Goal: Check status: Check status

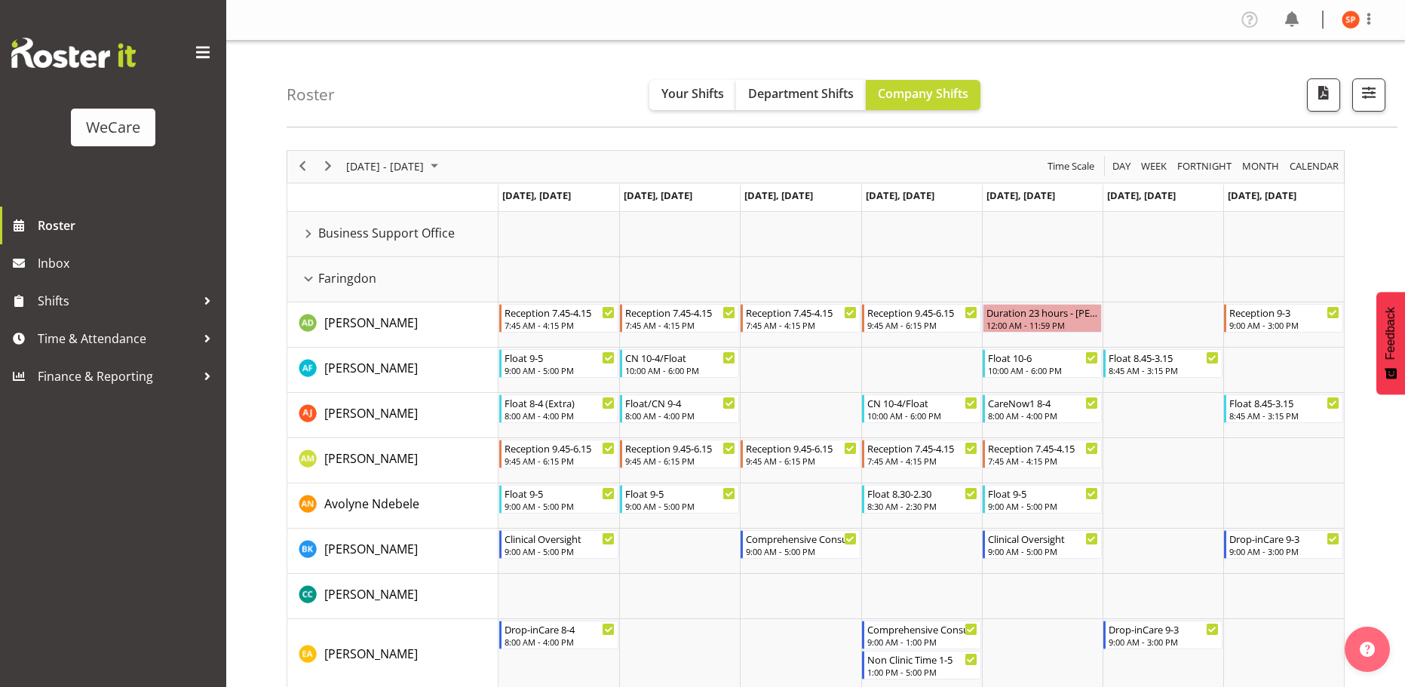
scroll to position [679, 0]
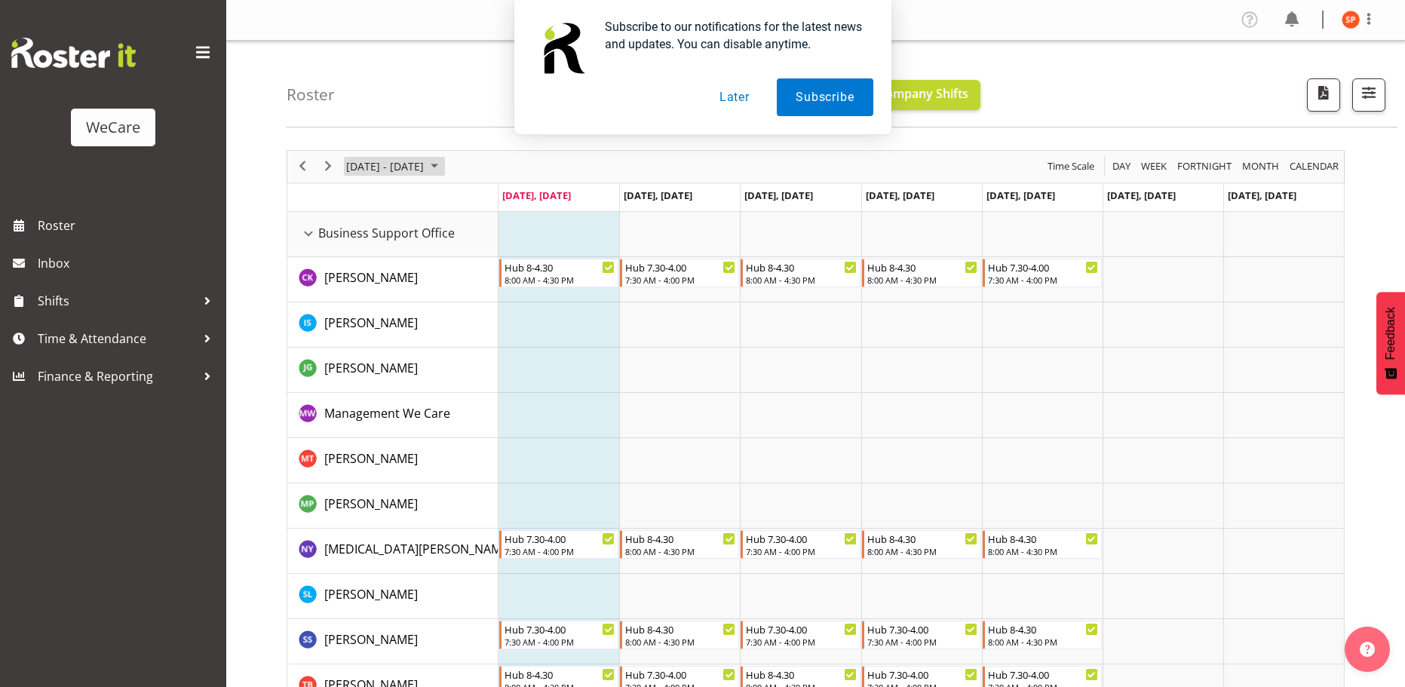
click at [401, 167] on span "[DATE] - [DATE]" at bounding box center [385, 166] width 81 height 19
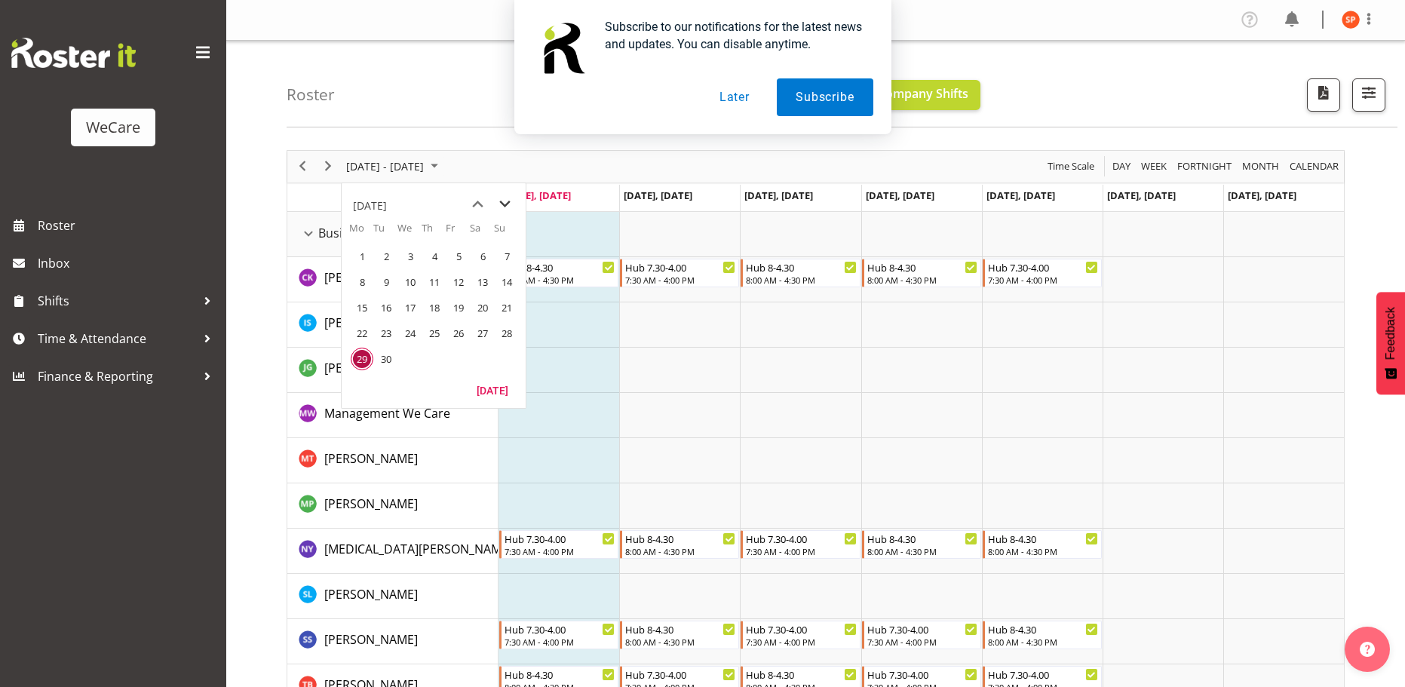
click at [504, 206] on span "next month" at bounding box center [505, 204] width 26 height 27
click at [364, 281] on span "6" at bounding box center [362, 282] width 23 height 23
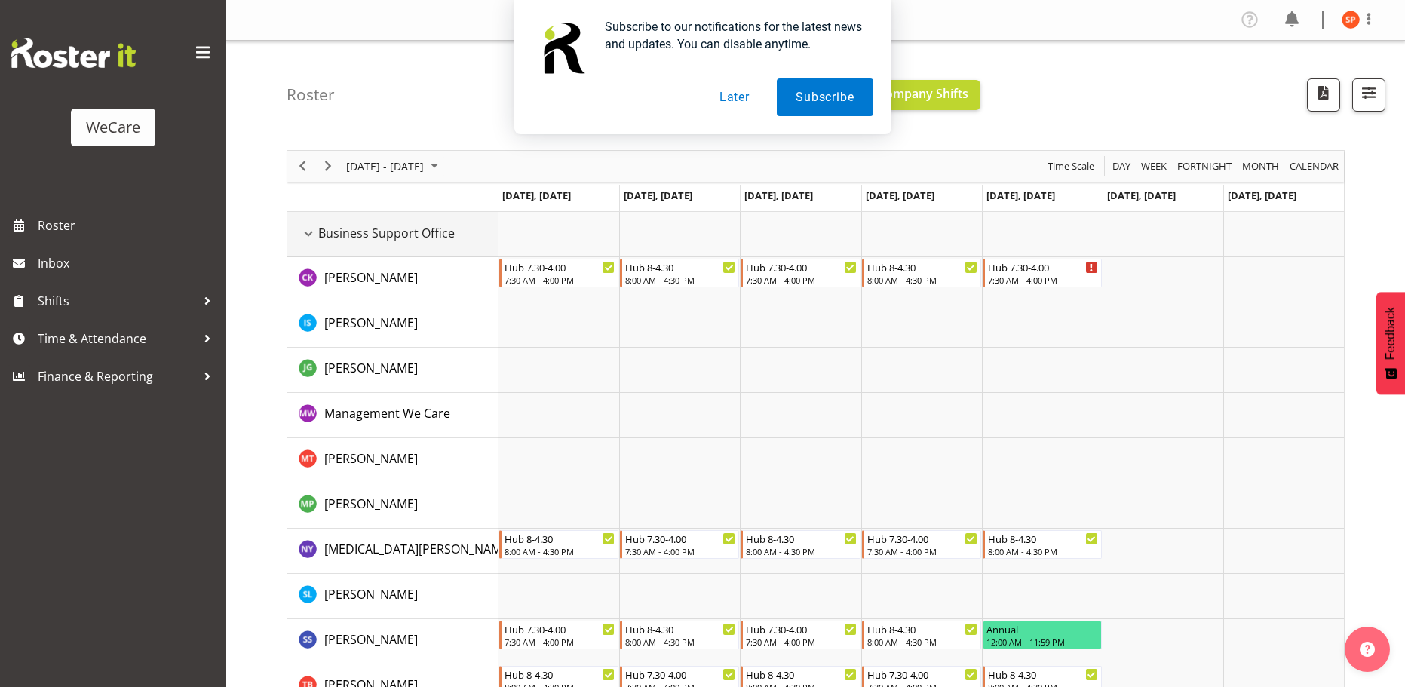
click at [304, 232] on div "Business Support Office resource" at bounding box center [309, 234] width 20 height 20
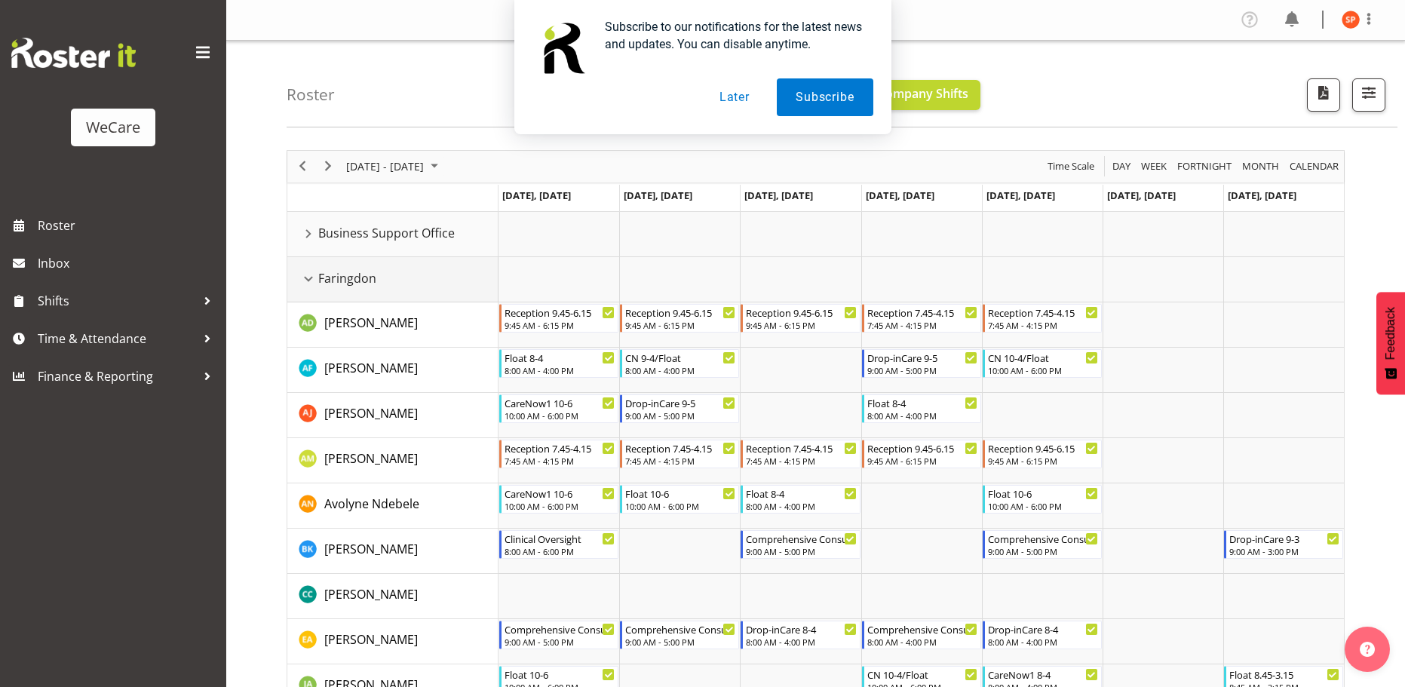
click at [308, 278] on div "Faringdon resource" at bounding box center [309, 279] width 20 height 20
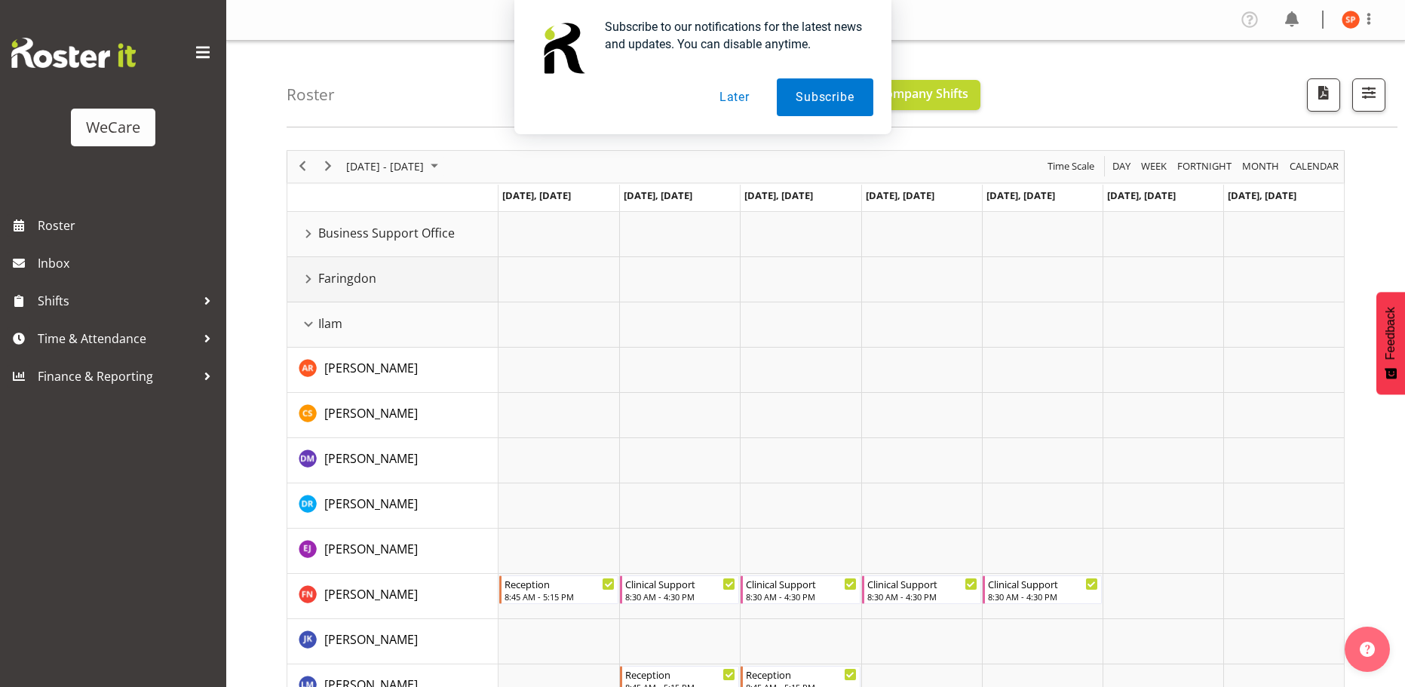
scroll to position [75, 0]
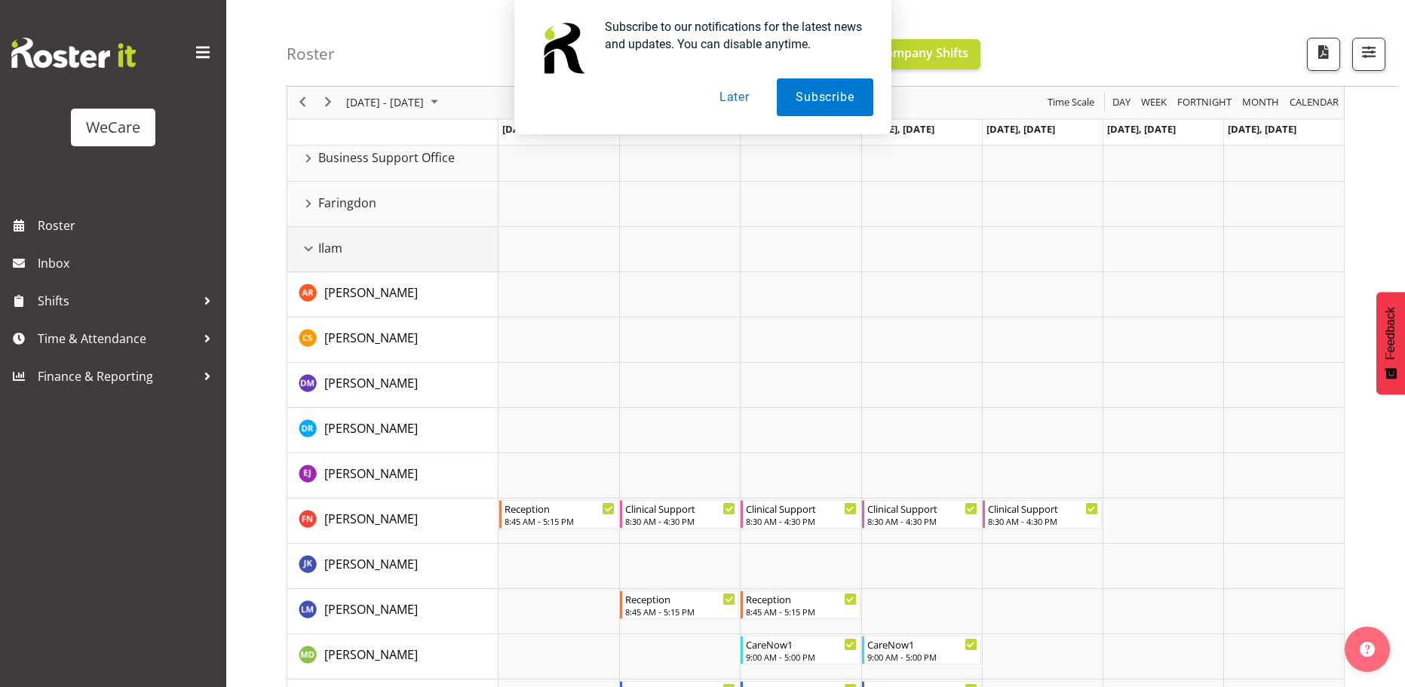
click at [315, 244] on div "Ilam resource" at bounding box center [309, 249] width 20 height 20
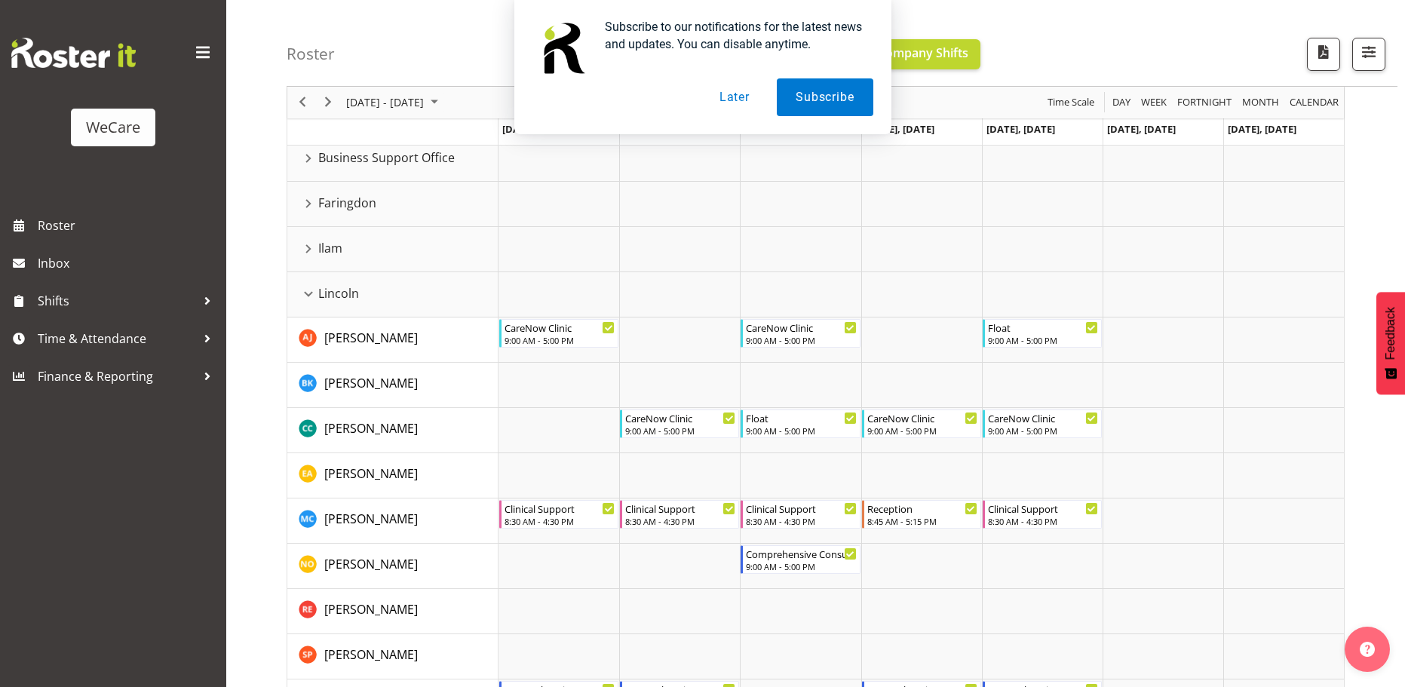
click at [749, 95] on button "Later" at bounding box center [735, 97] width 68 height 38
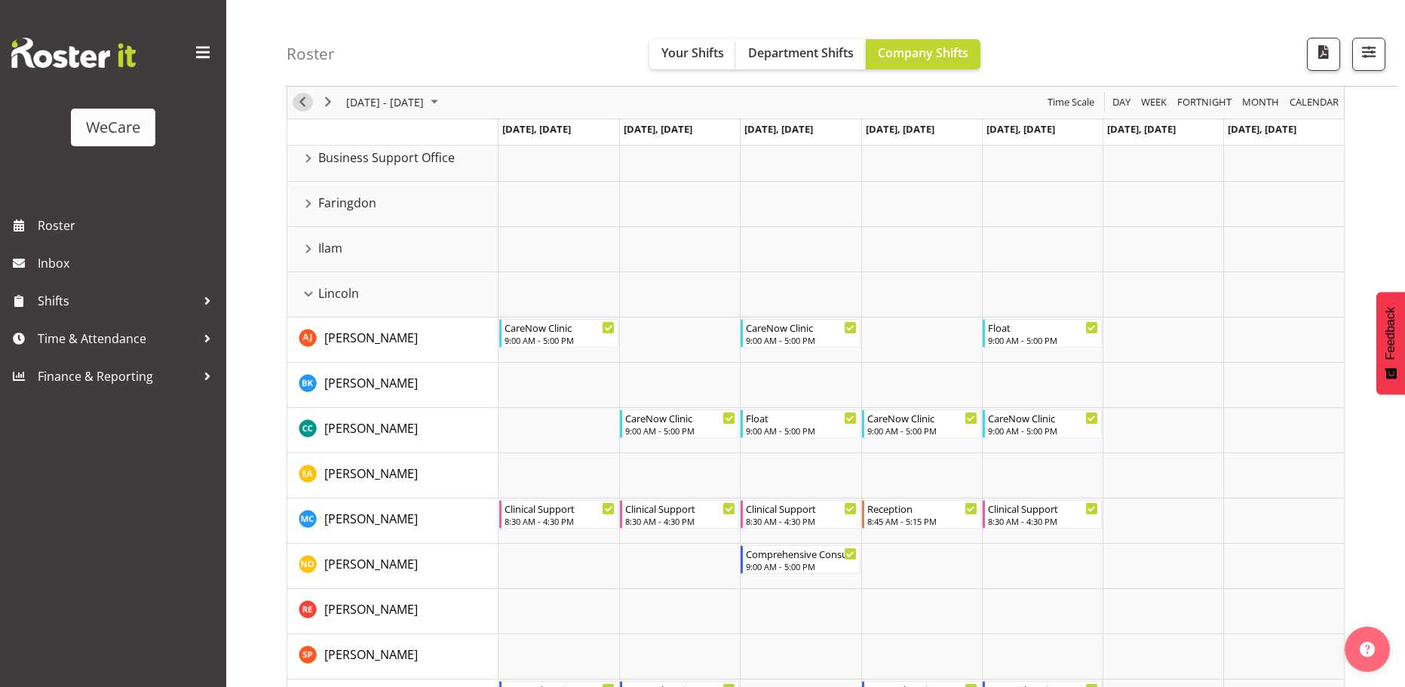
click at [310, 104] on span "Previous" at bounding box center [302, 103] width 18 height 19
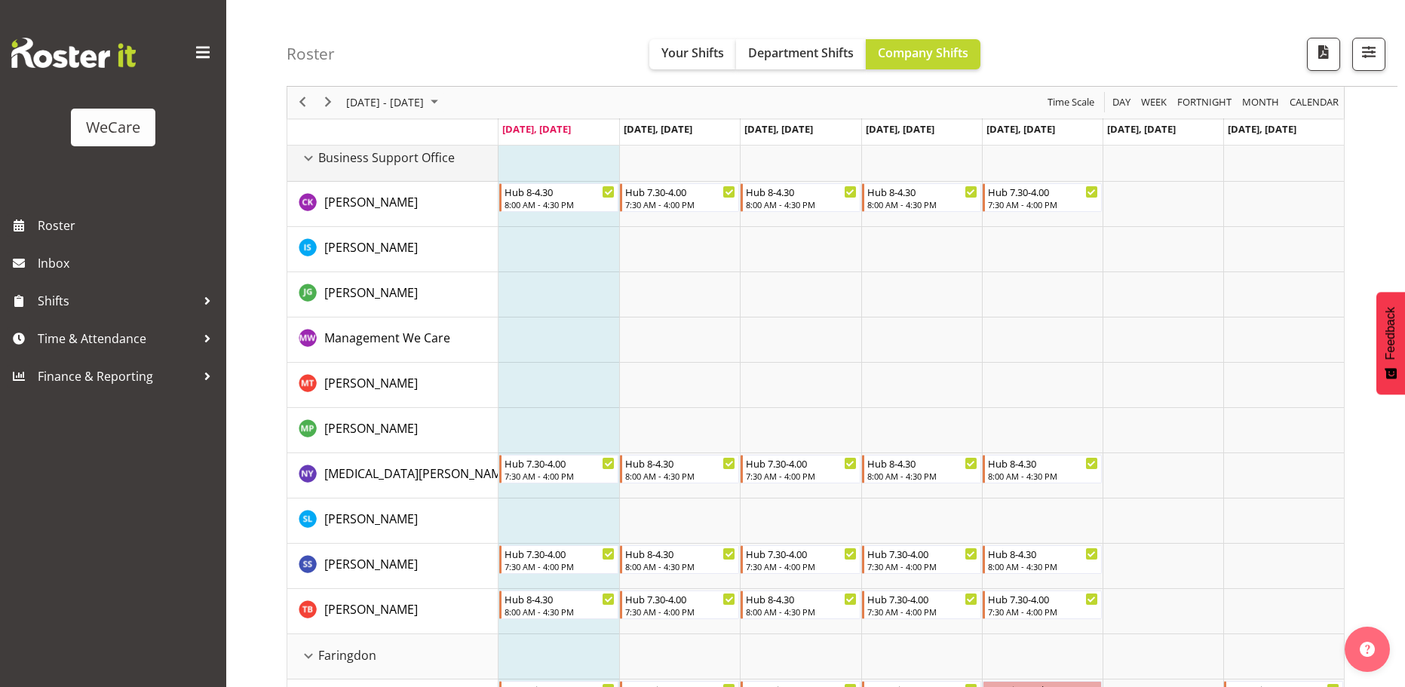
click at [308, 158] on div "Business Support Office resource" at bounding box center [309, 159] width 20 height 20
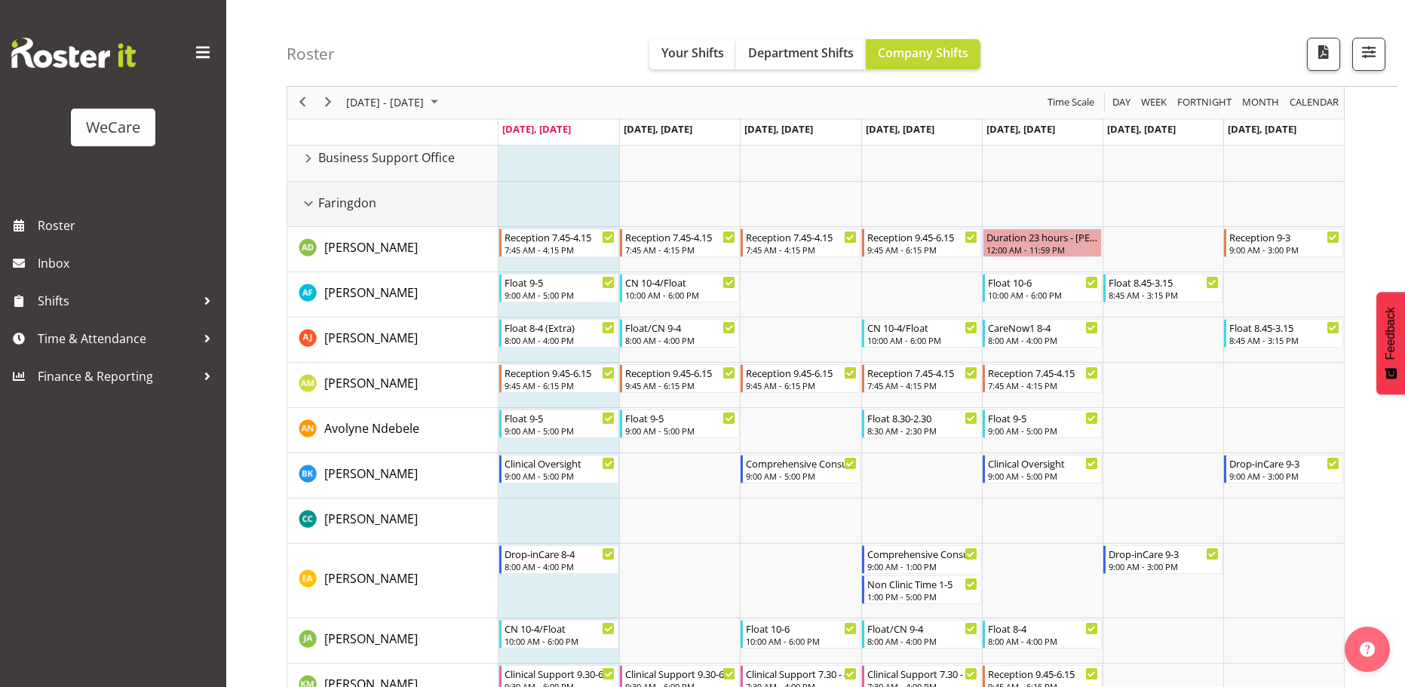
click at [308, 204] on div "Faringdon resource" at bounding box center [309, 204] width 20 height 20
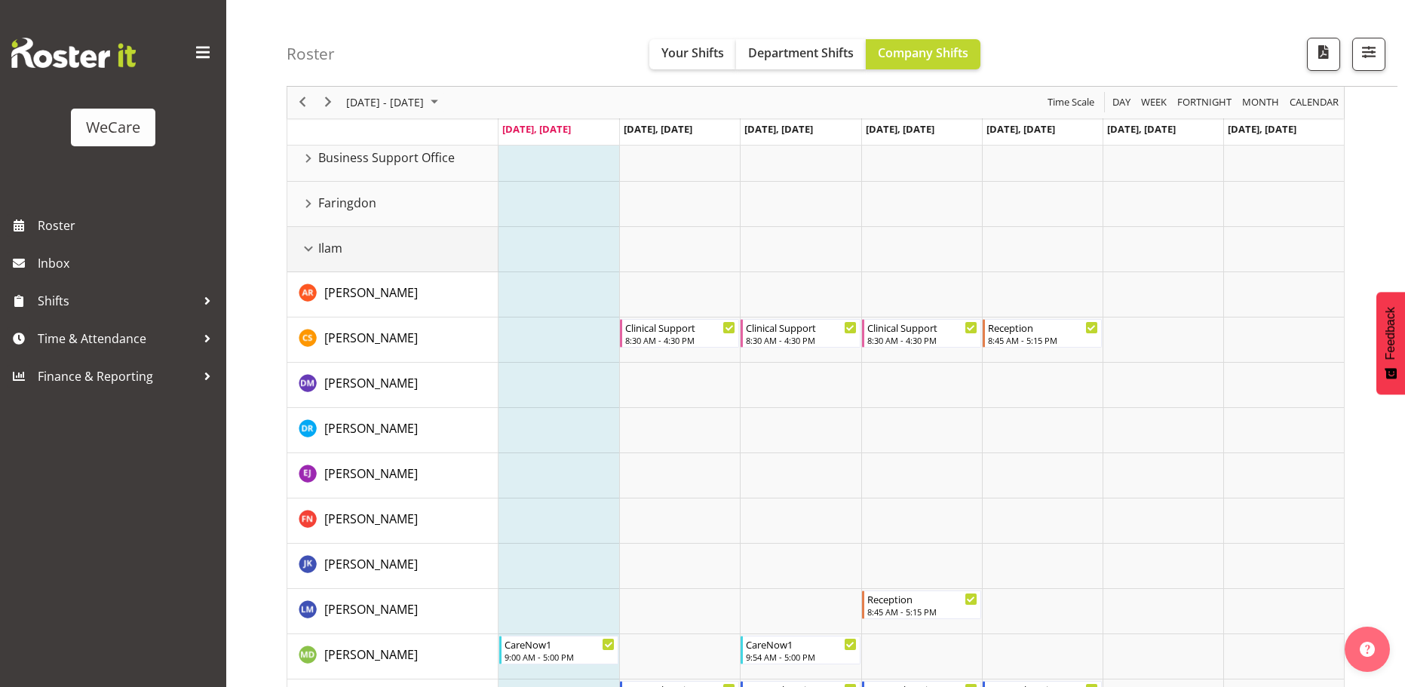
click at [308, 249] on div "Ilam resource" at bounding box center [309, 249] width 20 height 20
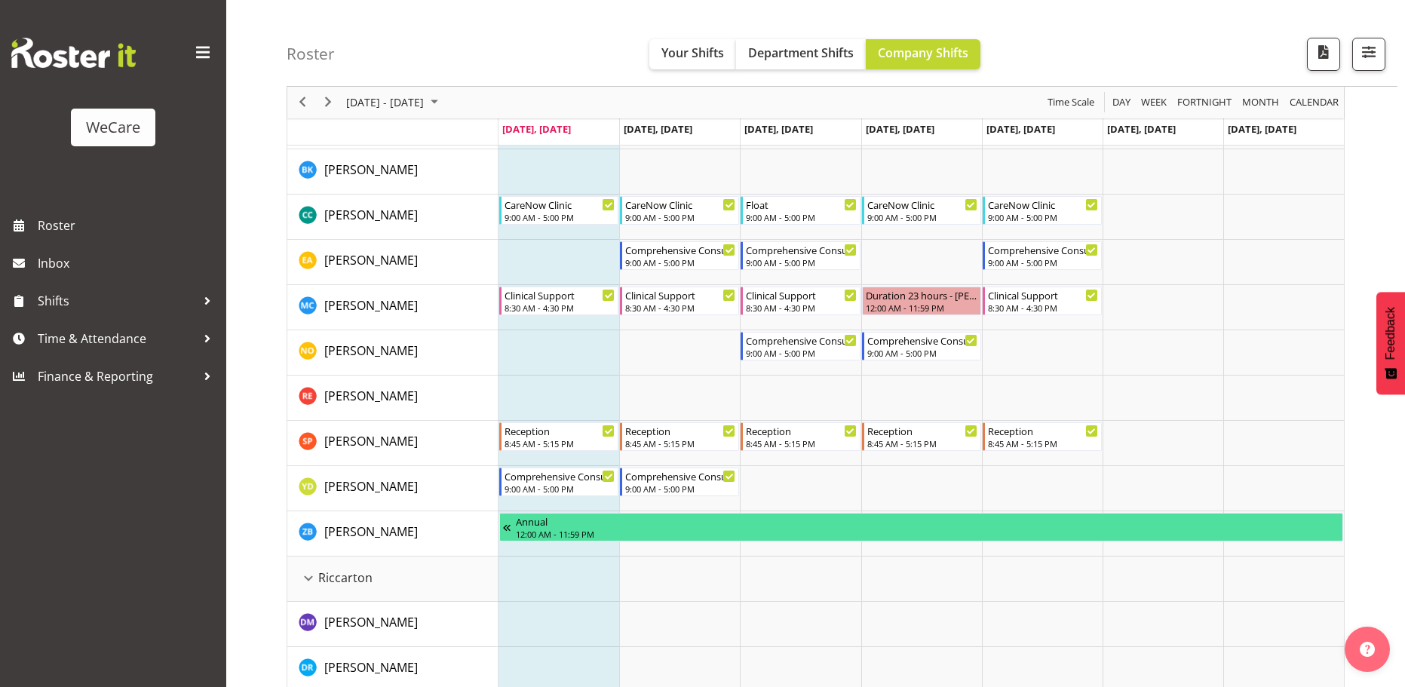
scroll to position [151, 0]
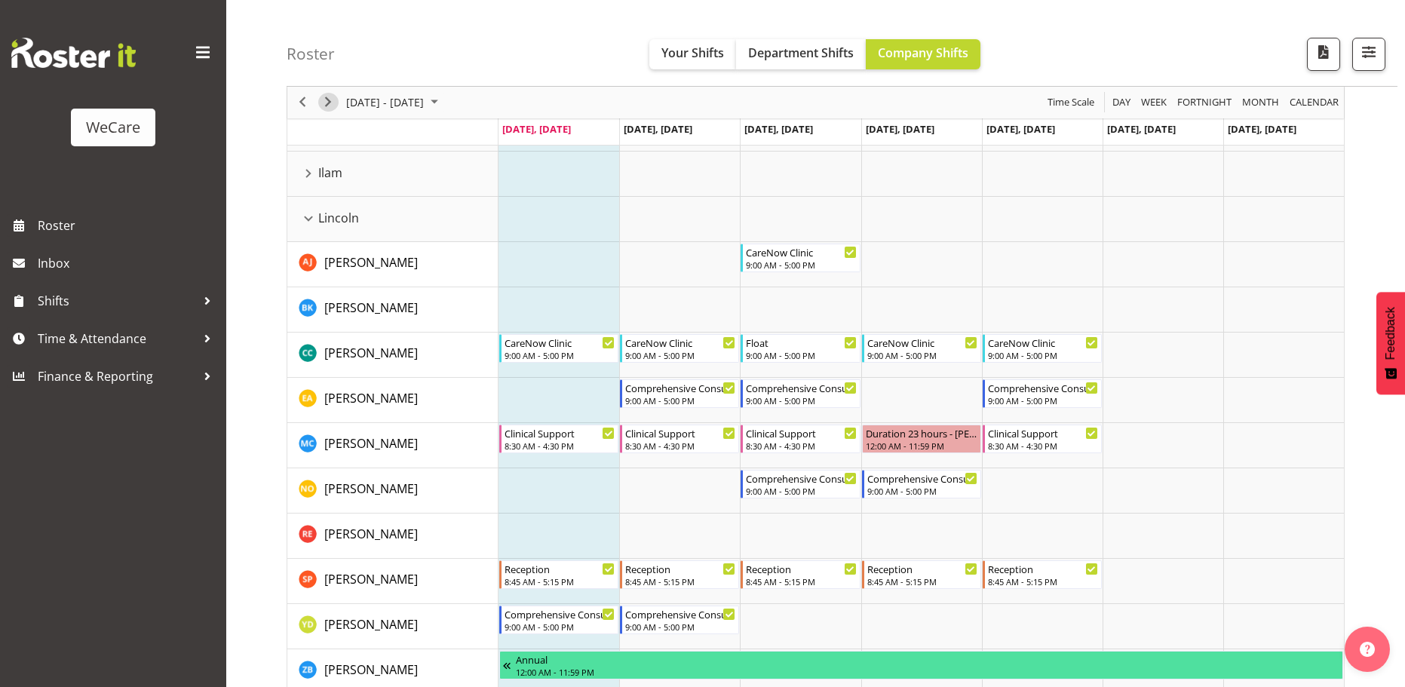
click at [329, 102] on span "Next" at bounding box center [328, 103] width 18 height 19
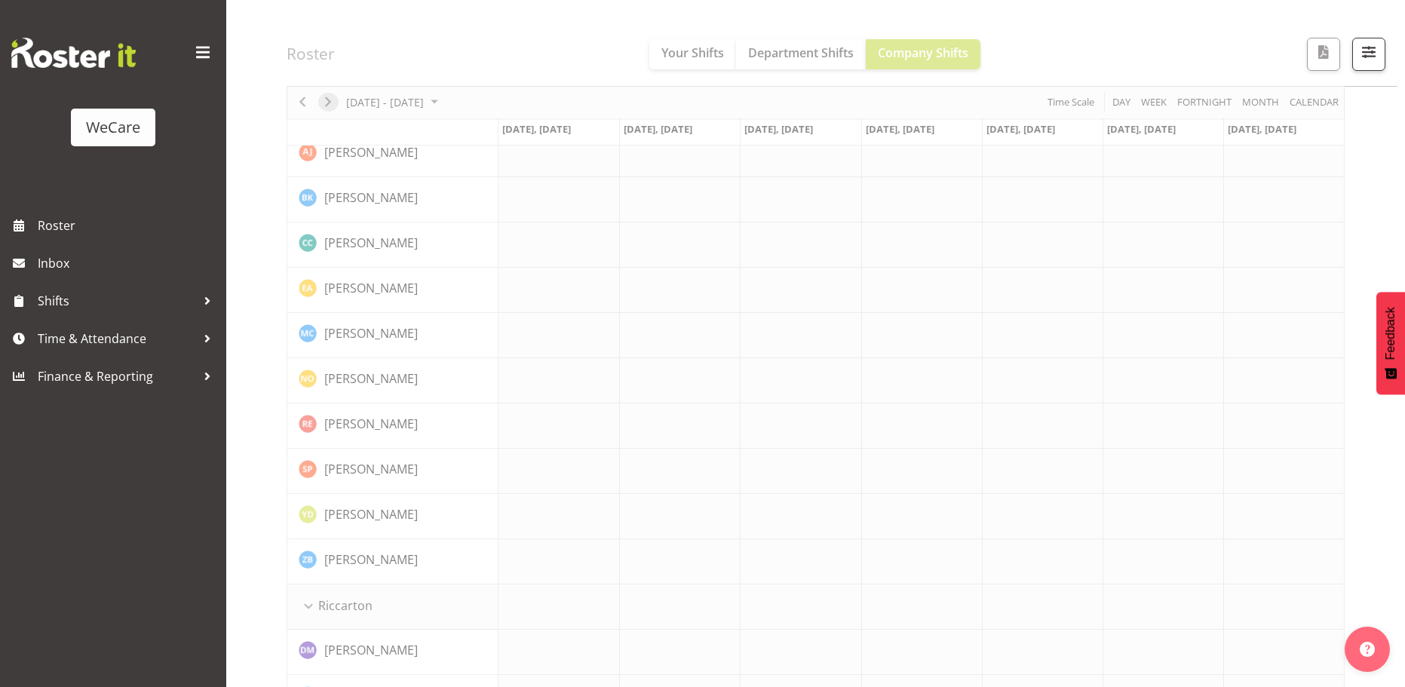
scroll to position [377, 0]
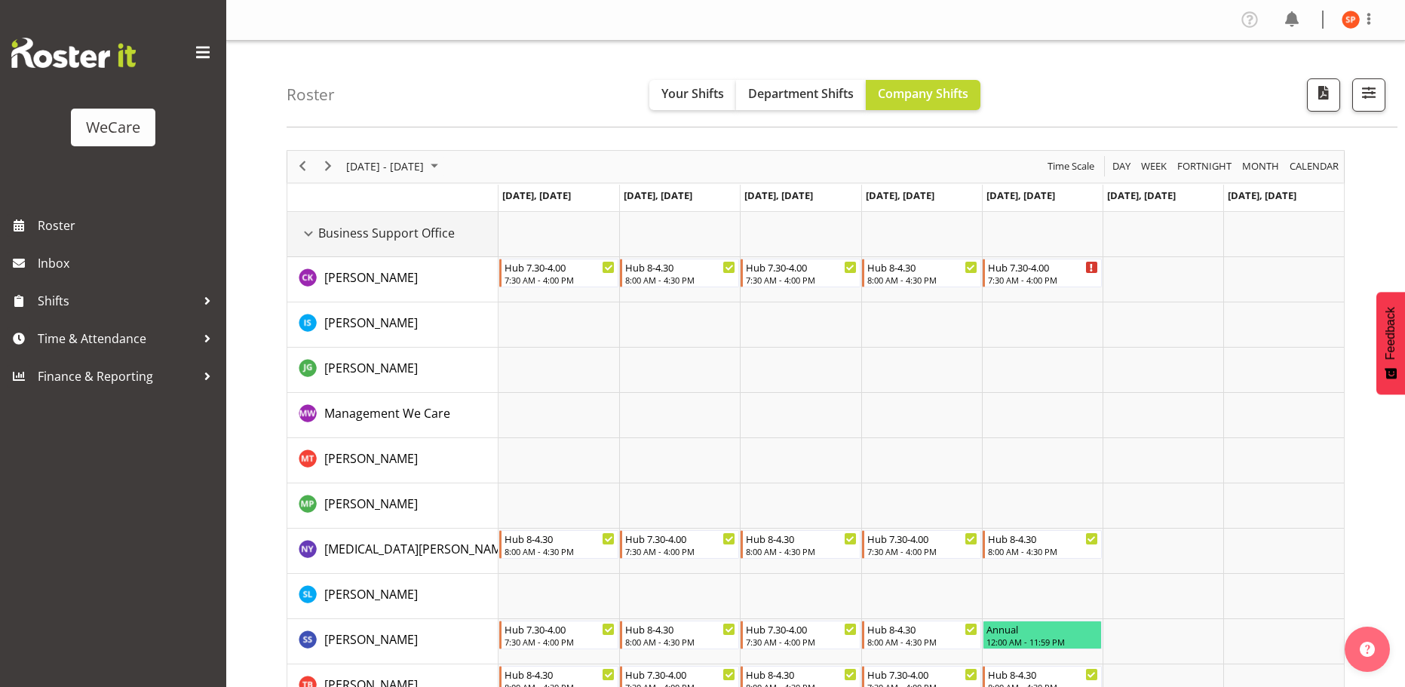
click at [310, 231] on div "Business Support Office resource" at bounding box center [309, 234] width 20 height 20
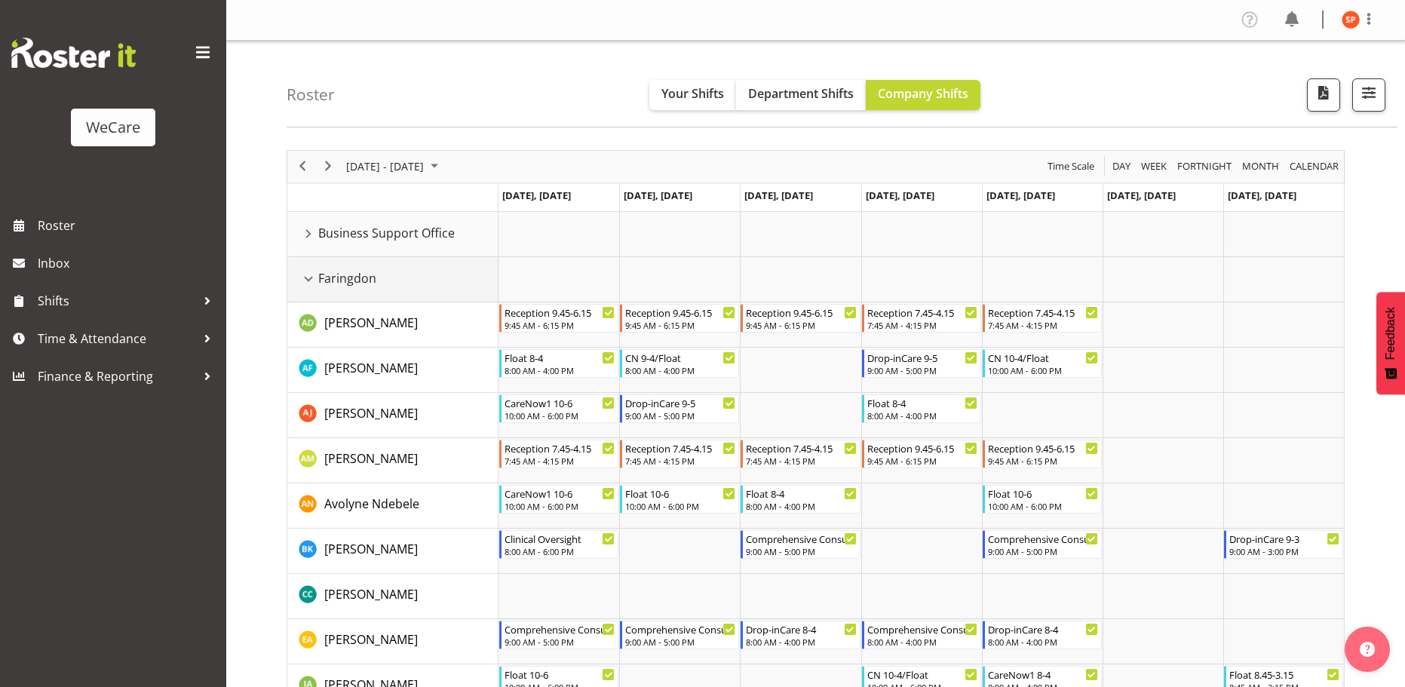
click at [308, 273] on div "Faringdon resource" at bounding box center [309, 279] width 20 height 20
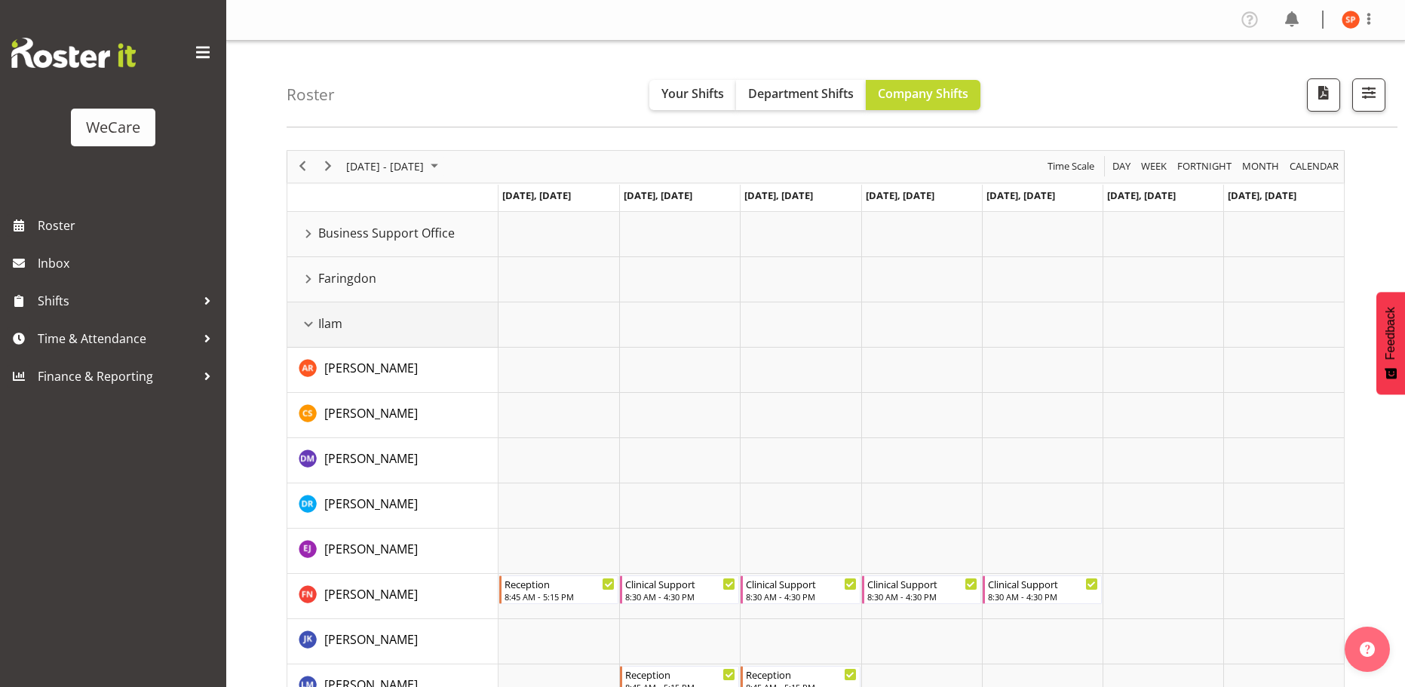
click at [303, 326] on div "Ilam resource" at bounding box center [309, 325] width 20 height 20
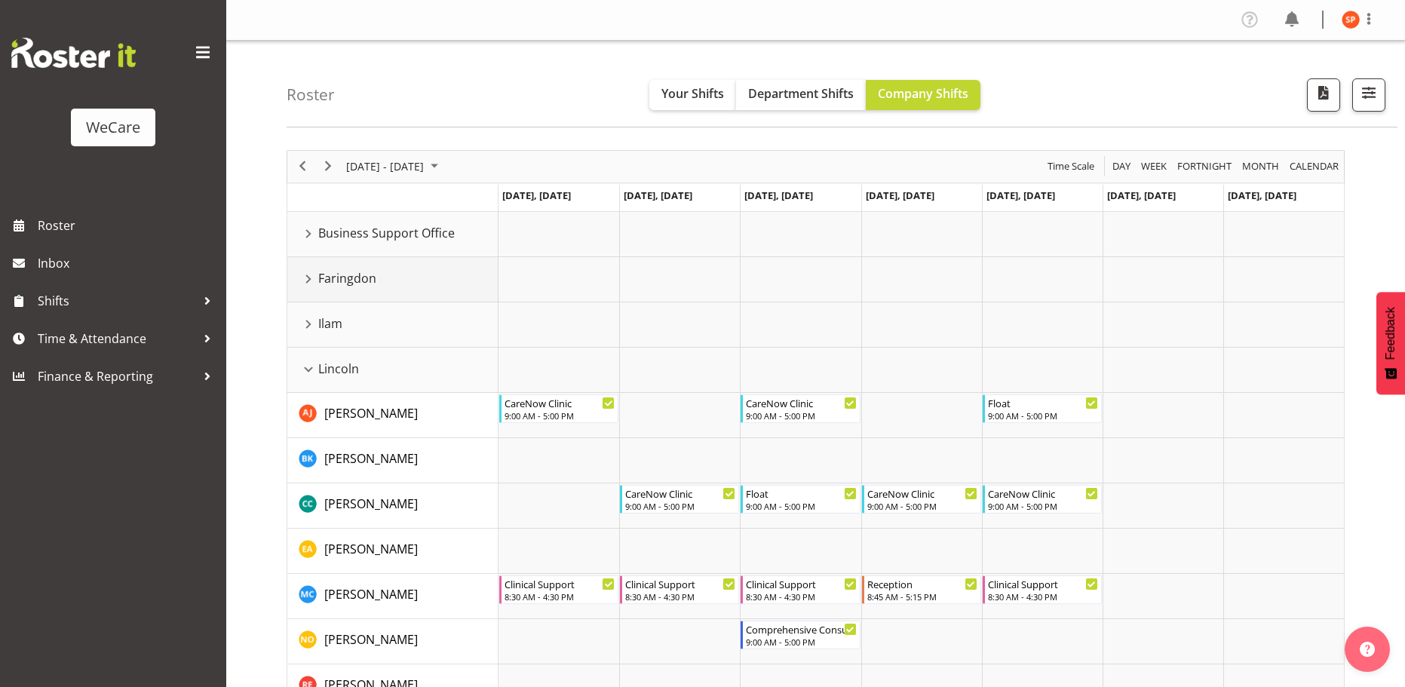
click at [308, 278] on div "Faringdon resource" at bounding box center [309, 279] width 20 height 20
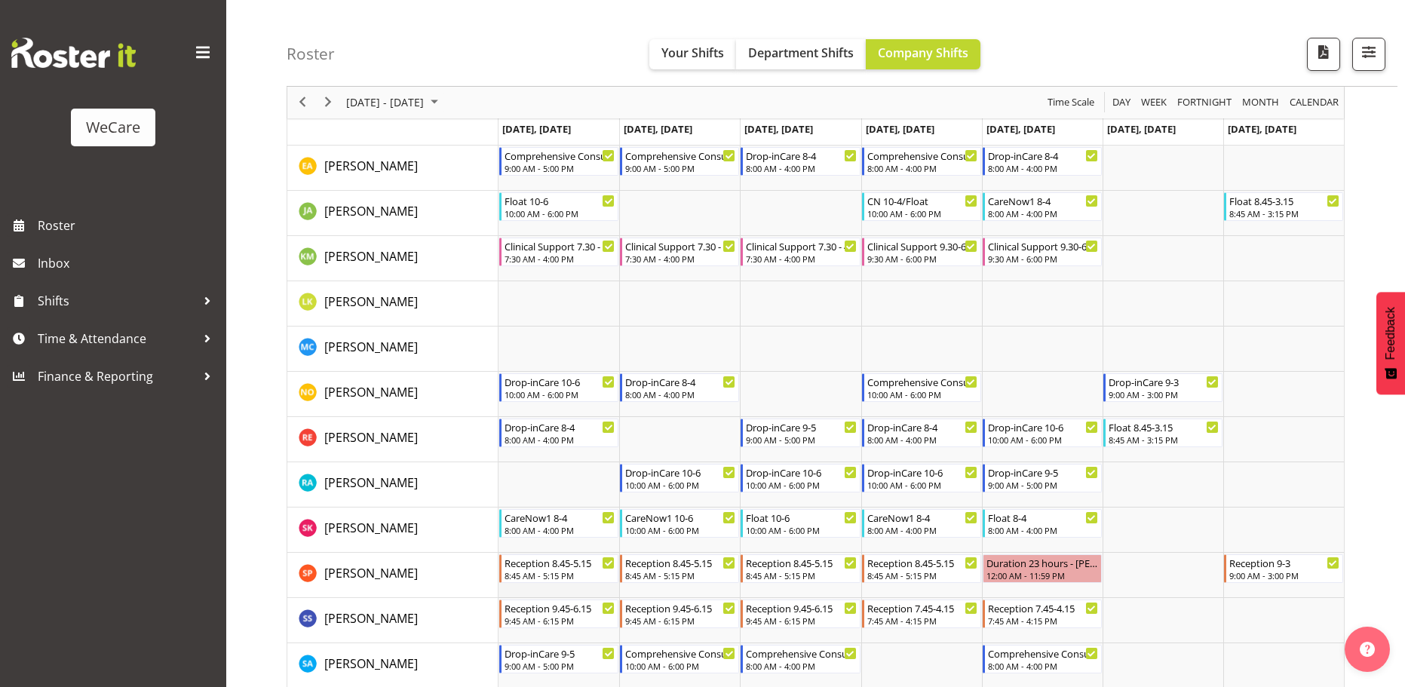
scroll to position [453, 0]
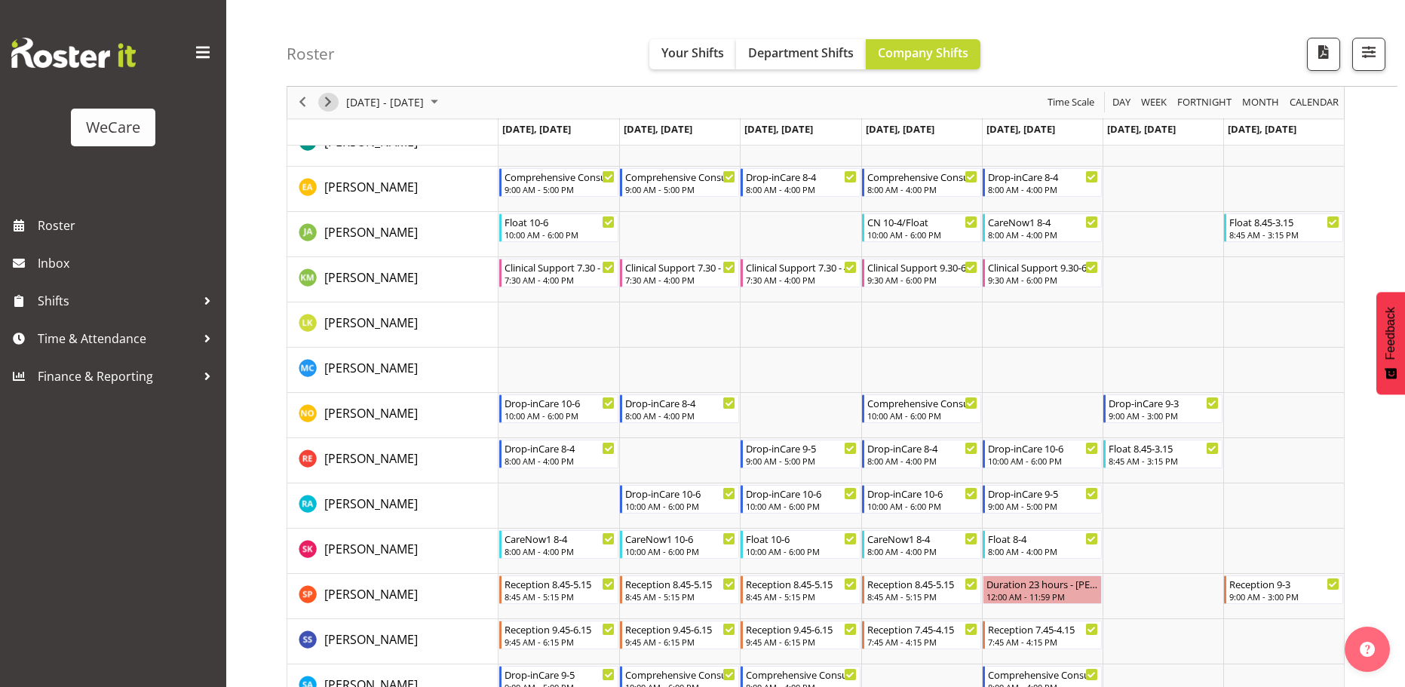
click at [330, 107] on span "Next" at bounding box center [328, 103] width 18 height 19
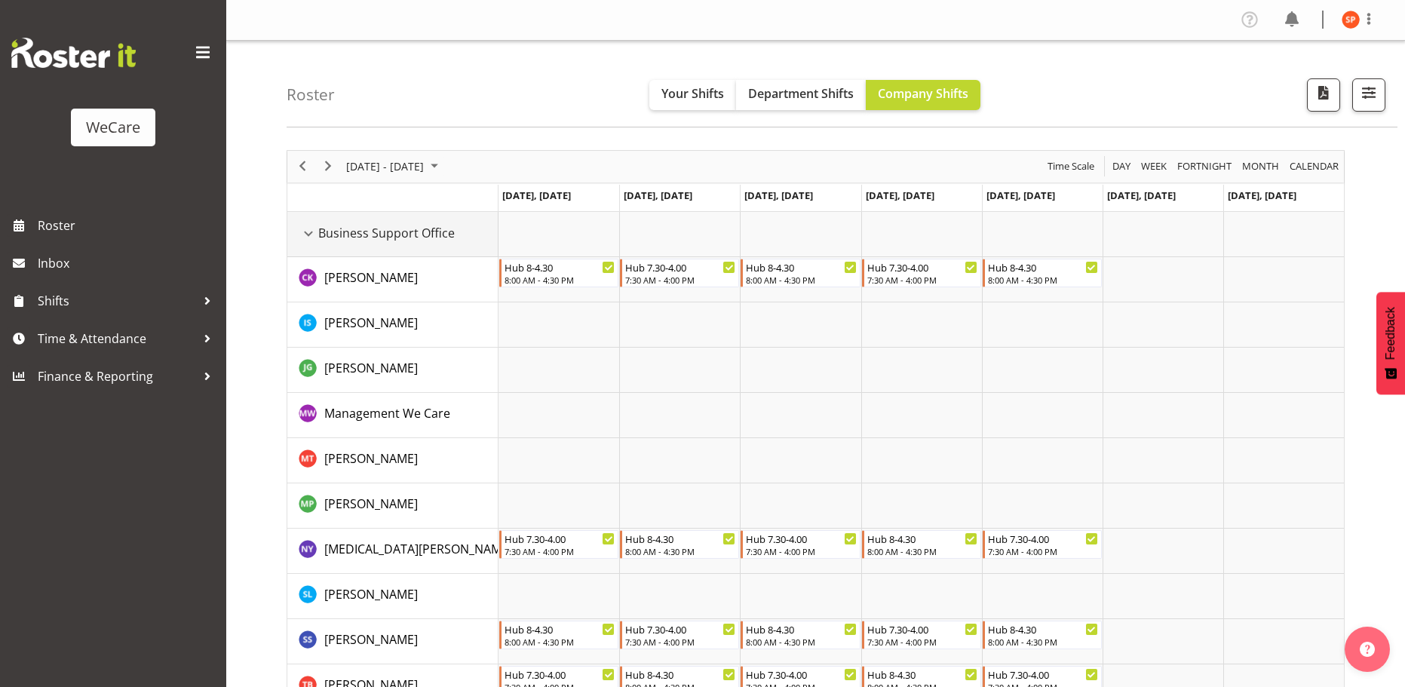
click at [307, 232] on div "Business Support Office resource" at bounding box center [309, 234] width 20 height 20
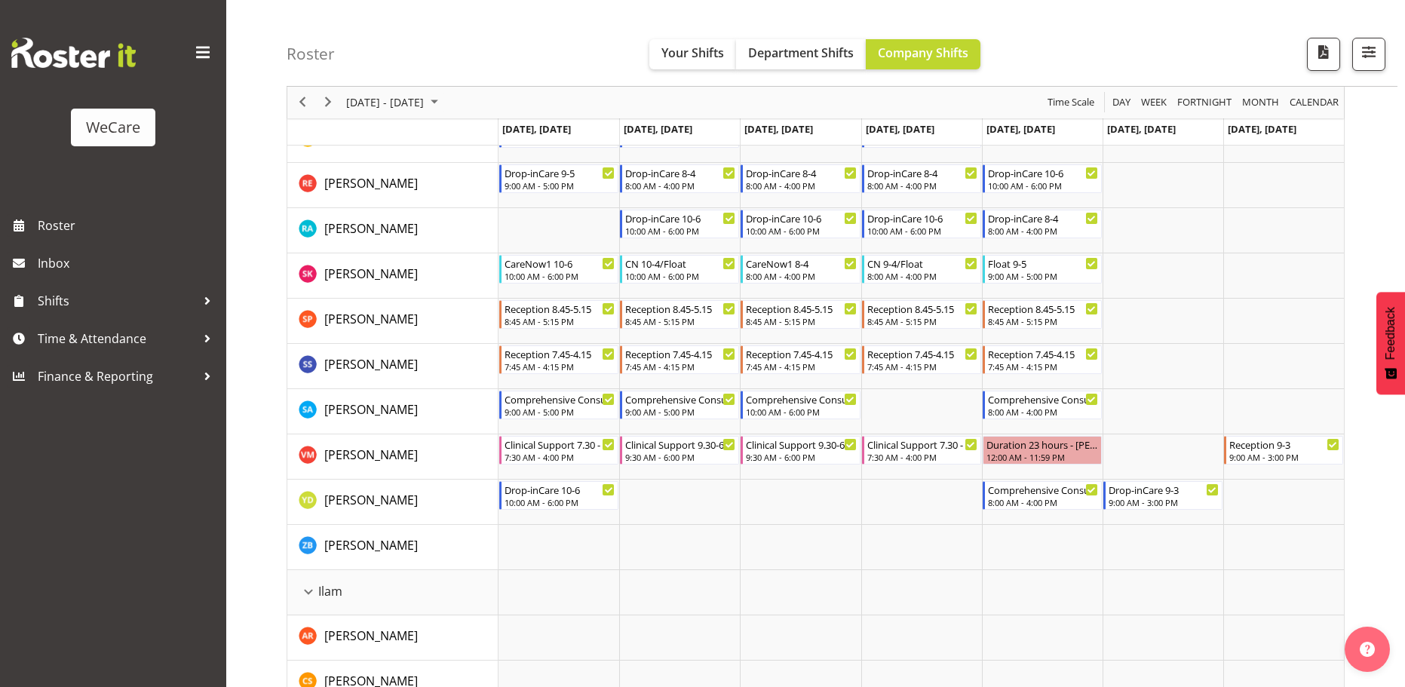
scroll to position [754, 0]
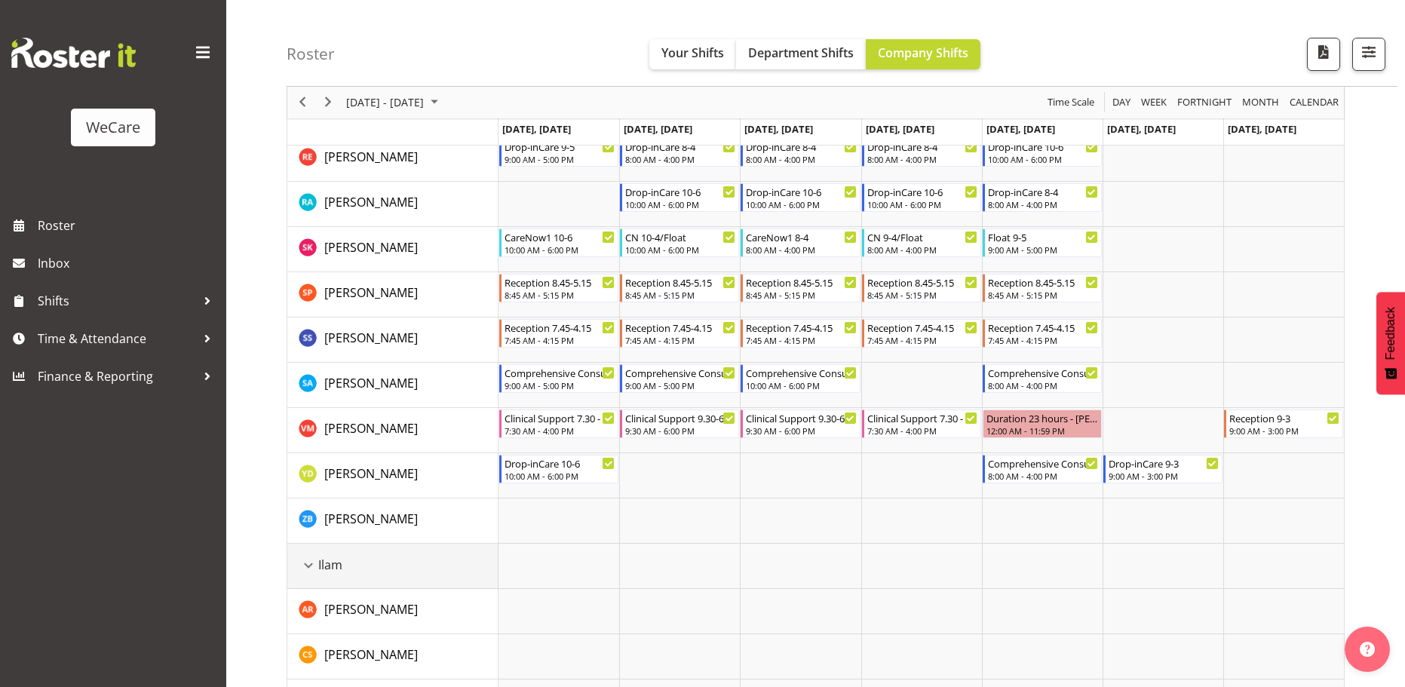
click at [314, 563] on div "Ilam resource" at bounding box center [309, 566] width 20 height 20
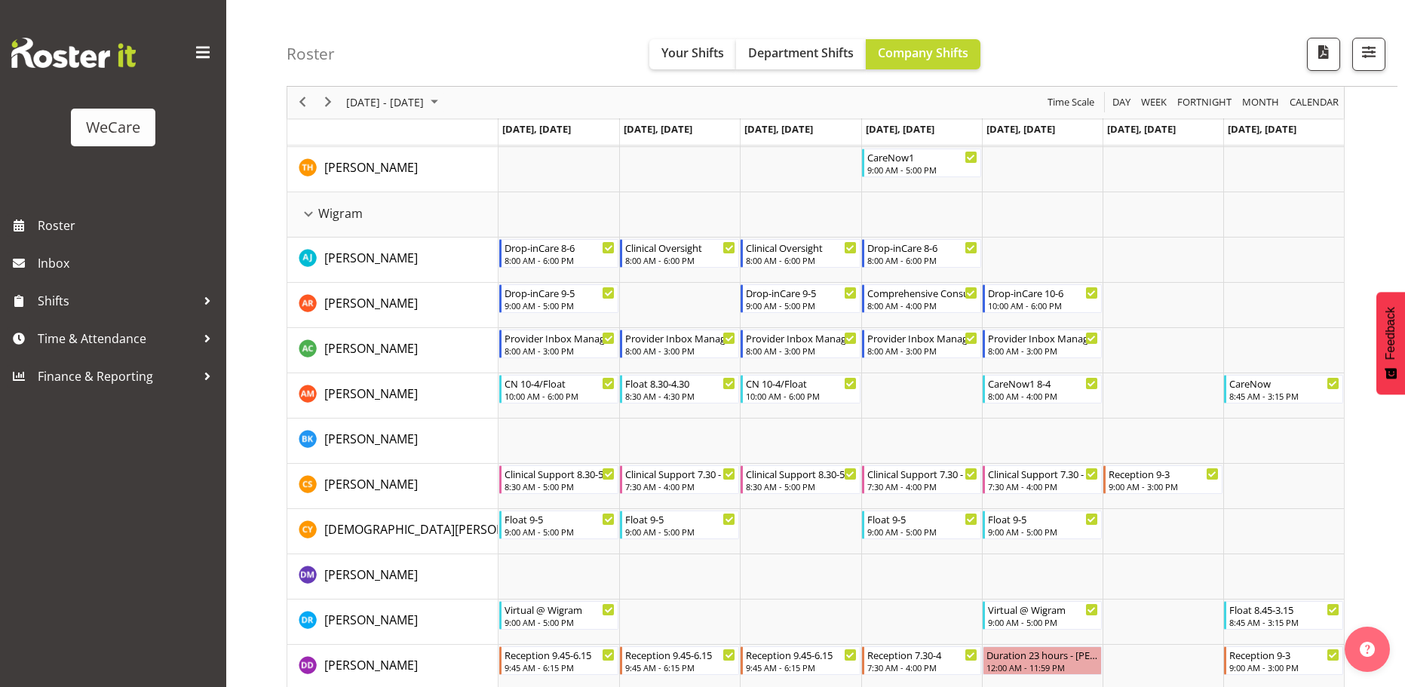
scroll to position [1920, 0]
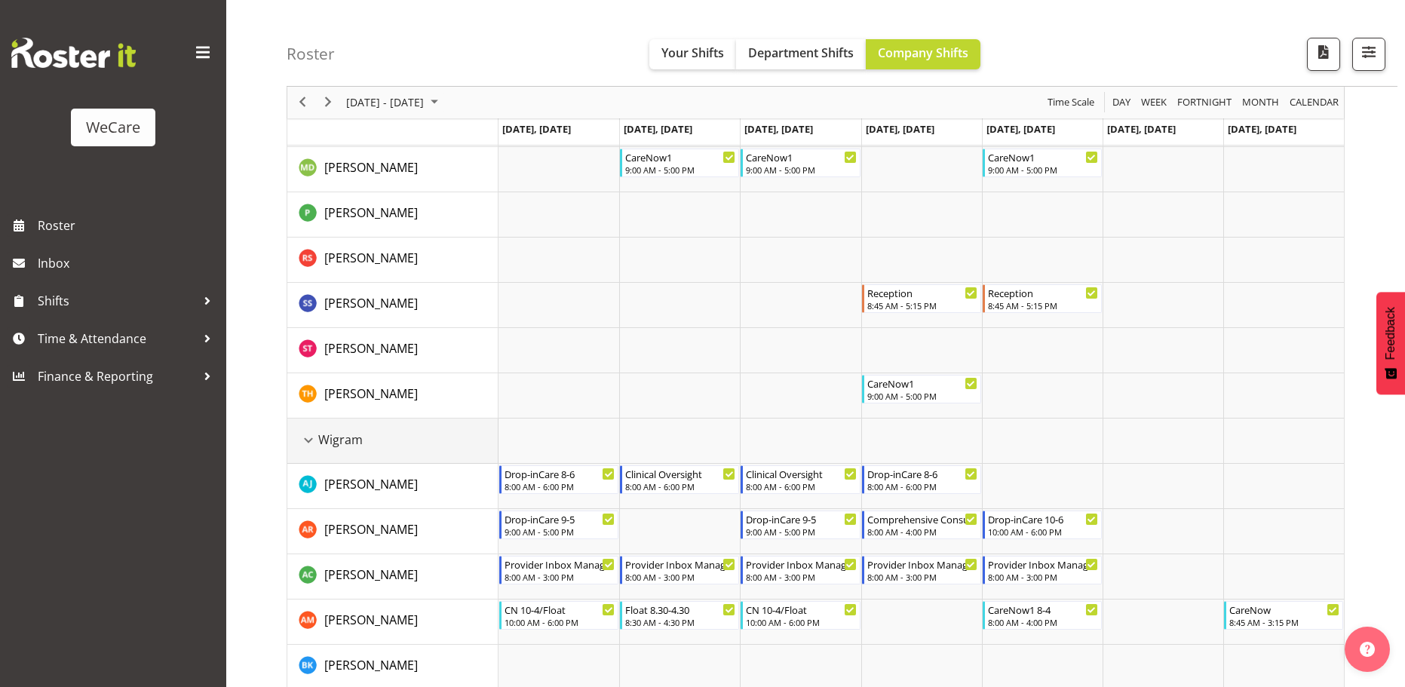
click at [303, 439] on div "Wigram resource" at bounding box center [309, 441] width 20 height 20
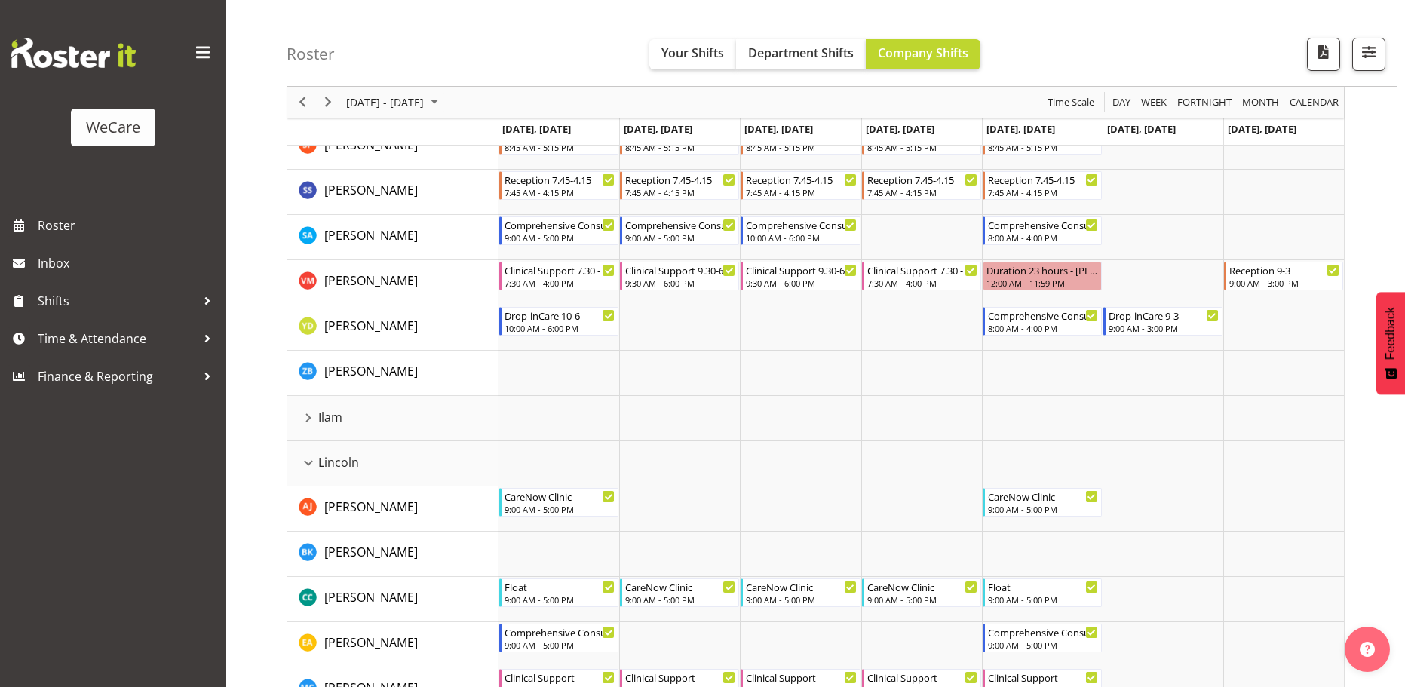
scroll to position [879, 0]
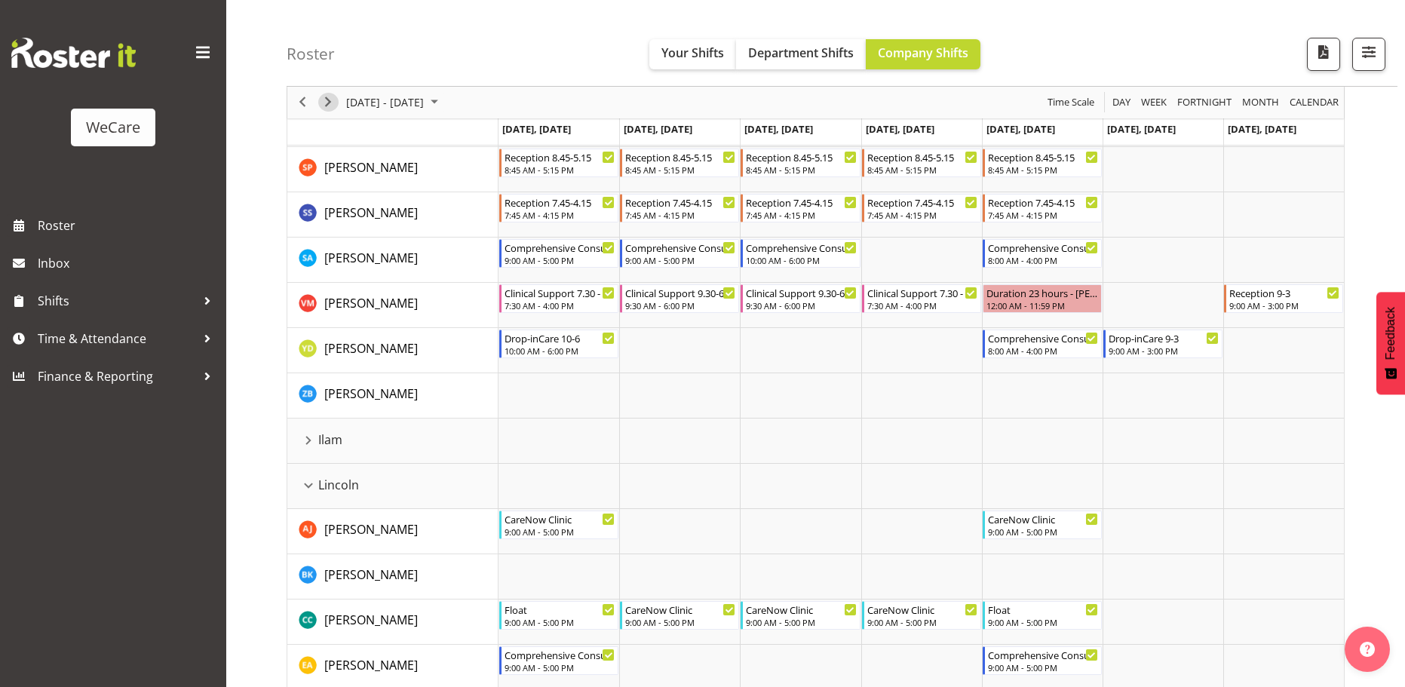
click at [329, 106] on span "Next" at bounding box center [328, 103] width 18 height 19
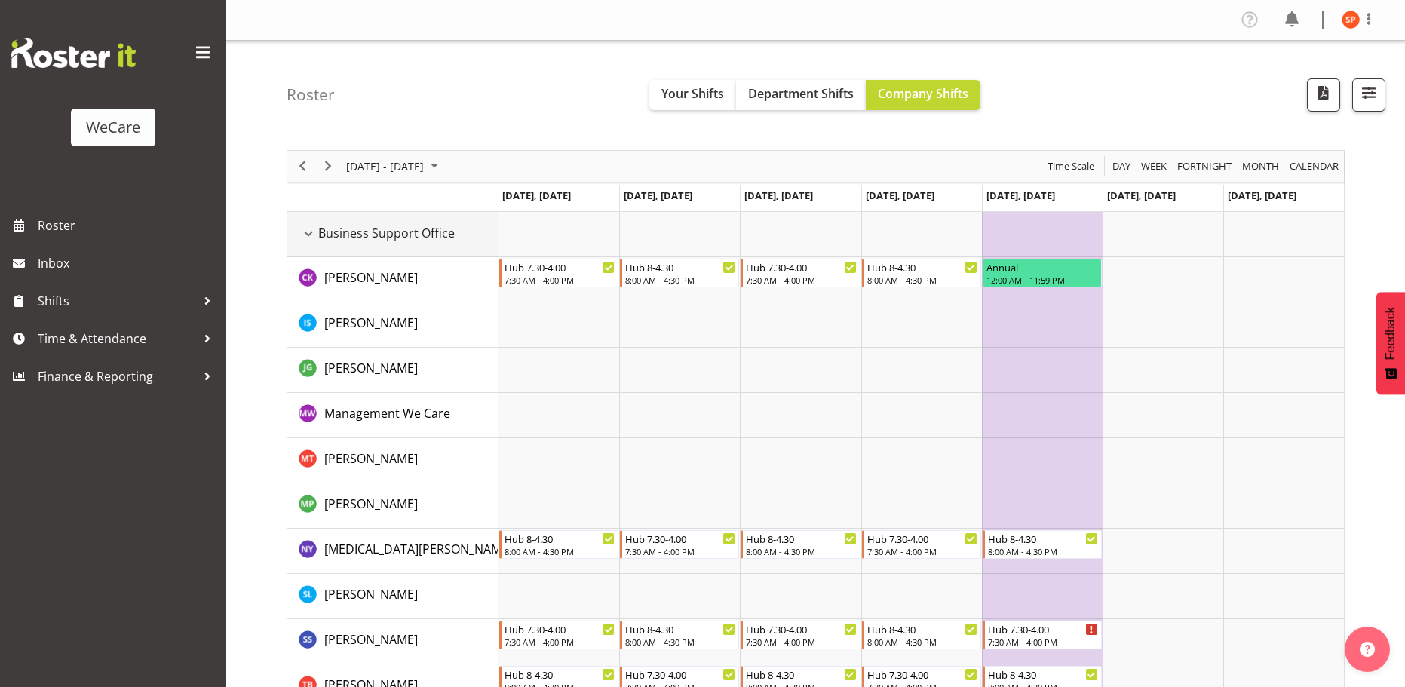
click at [311, 239] on div "Business Support Office resource" at bounding box center [309, 234] width 20 height 20
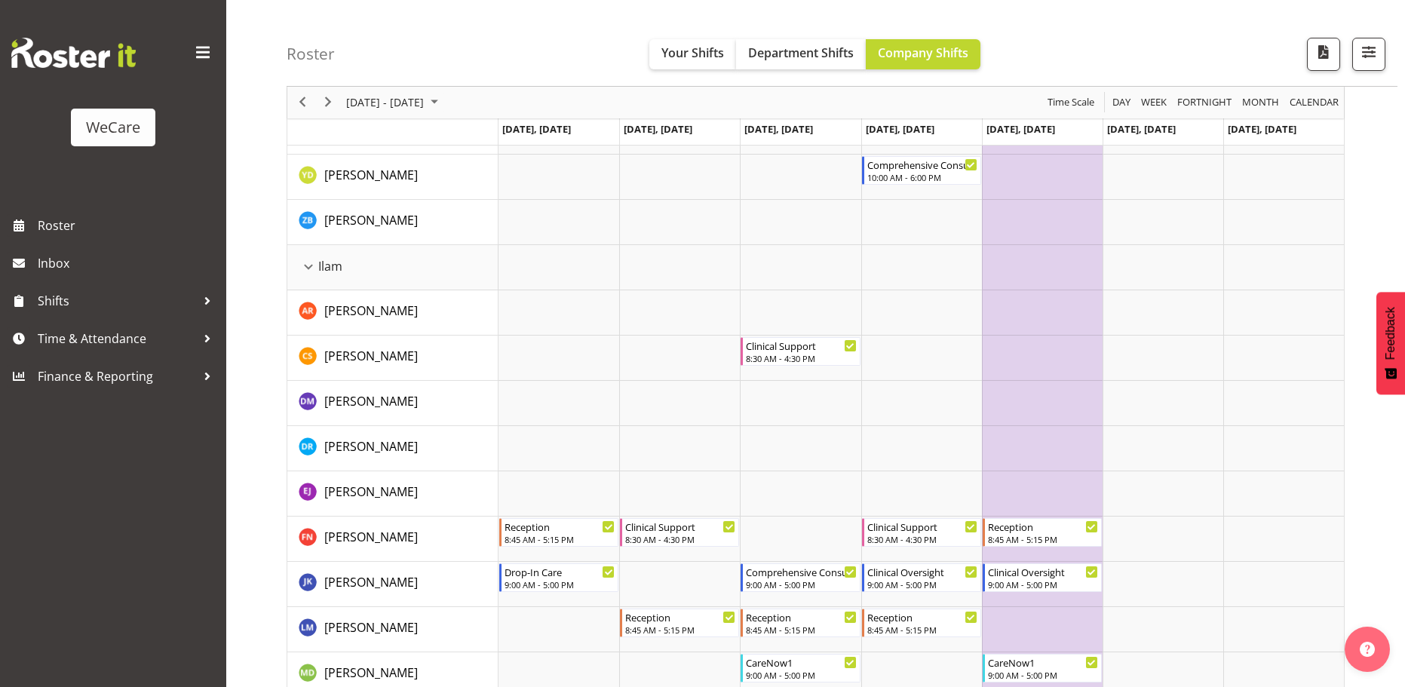
scroll to position [1056, 0]
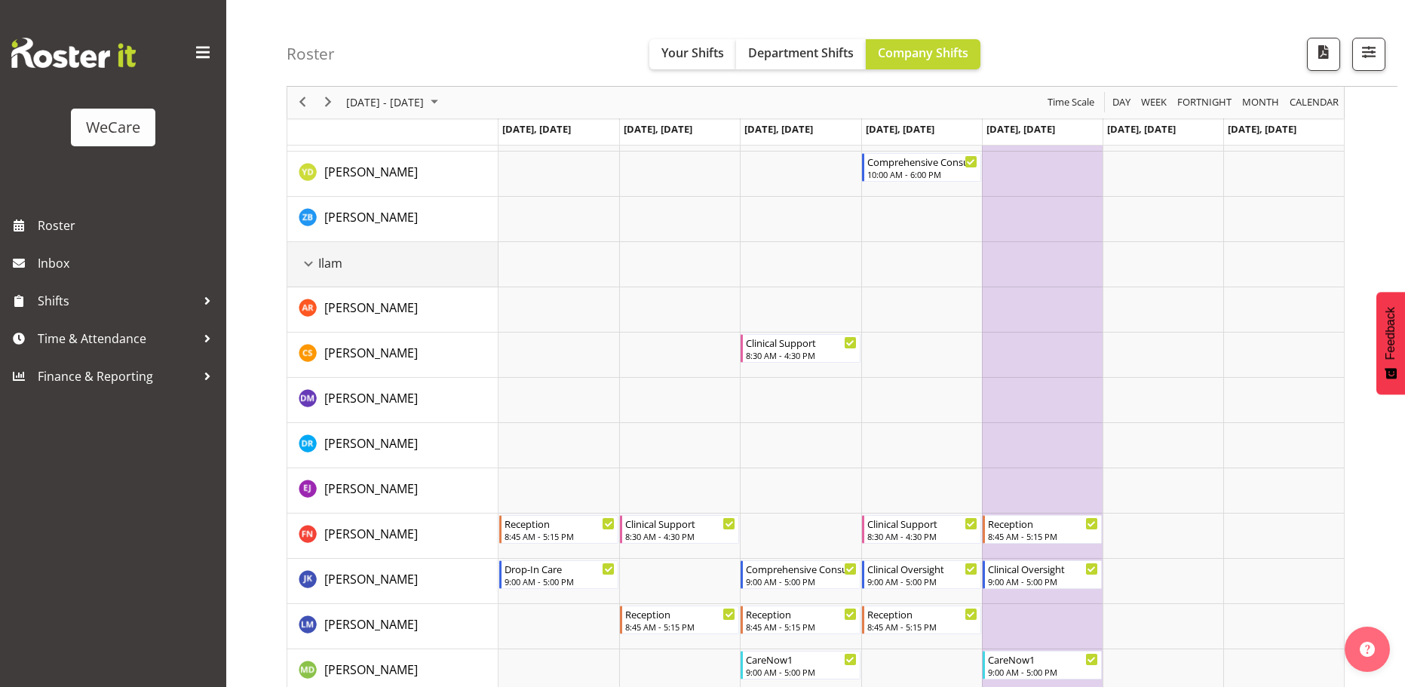
click at [308, 269] on div "Ilam resource" at bounding box center [309, 264] width 20 height 20
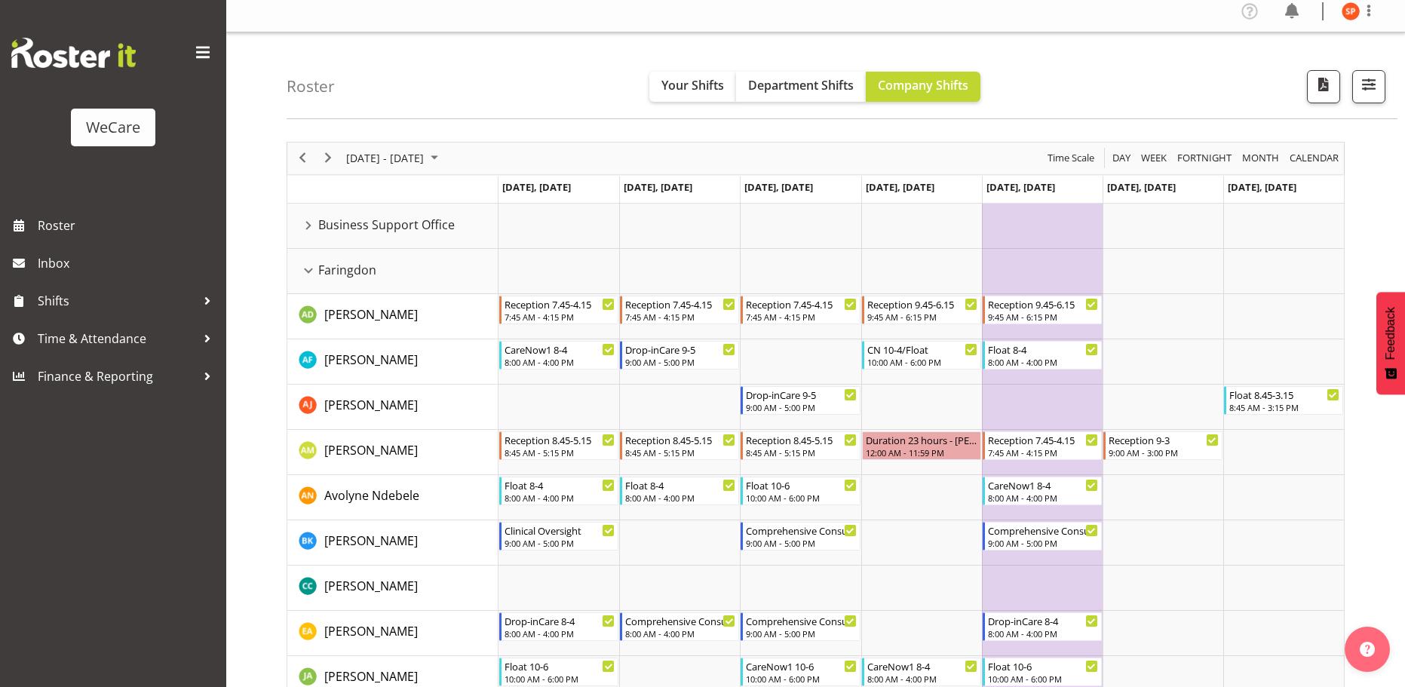
scroll to position [0, 0]
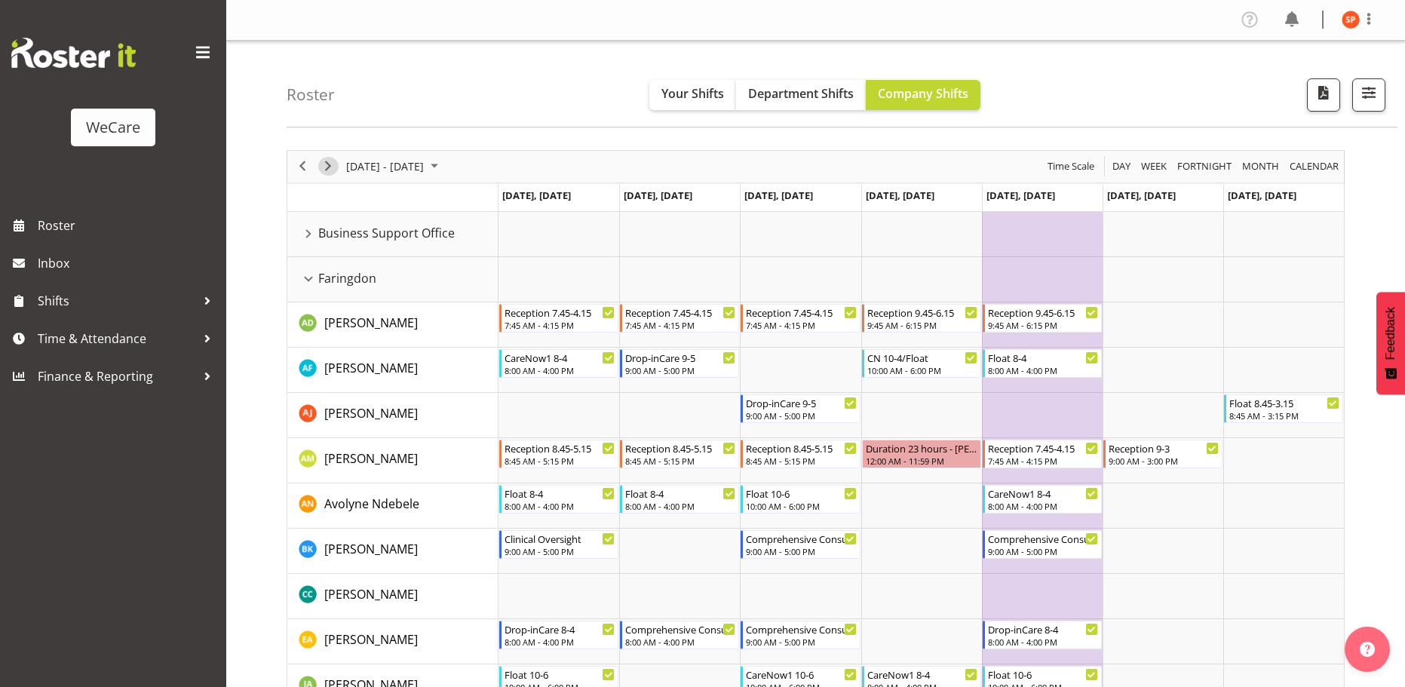
click at [333, 171] on span "Next" at bounding box center [328, 166] width 18 height 19
